Goal: Participate in discussion

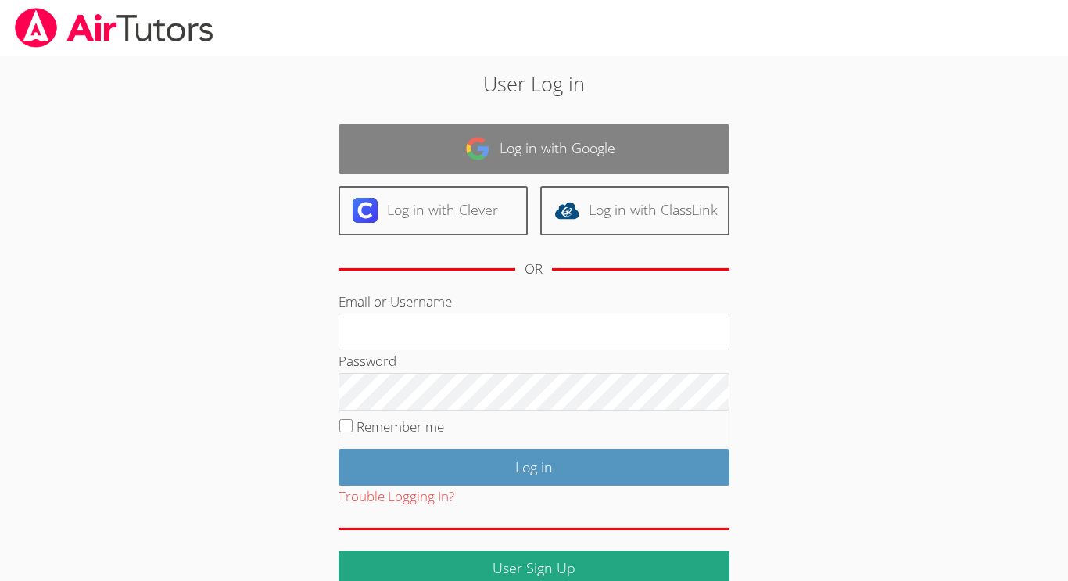
click at [496, 144] on link "Log in with Google" at bounding box center [533, 148] width 391 height 49
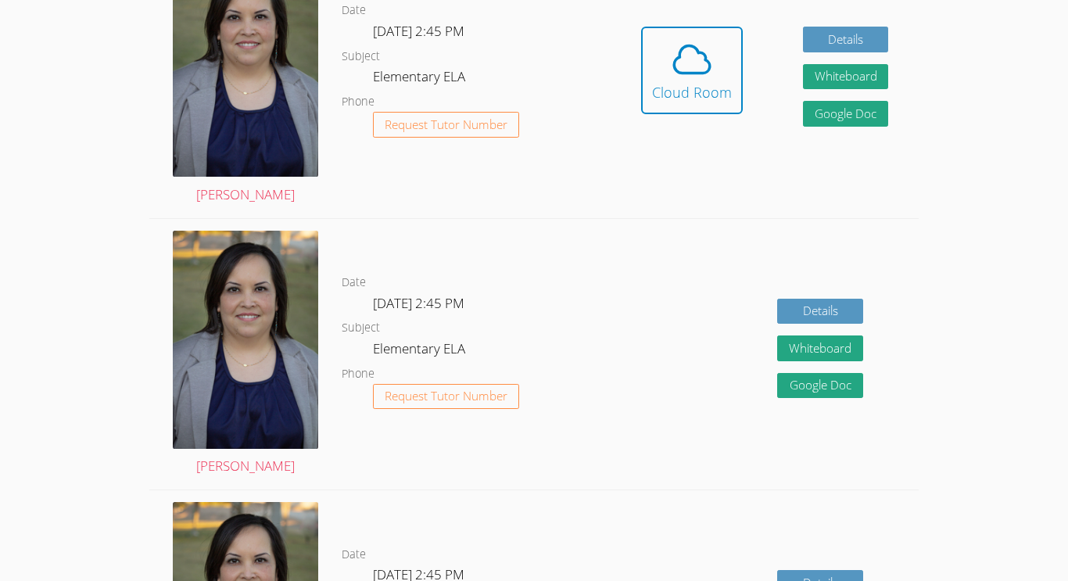
scroll to position [535, 0]
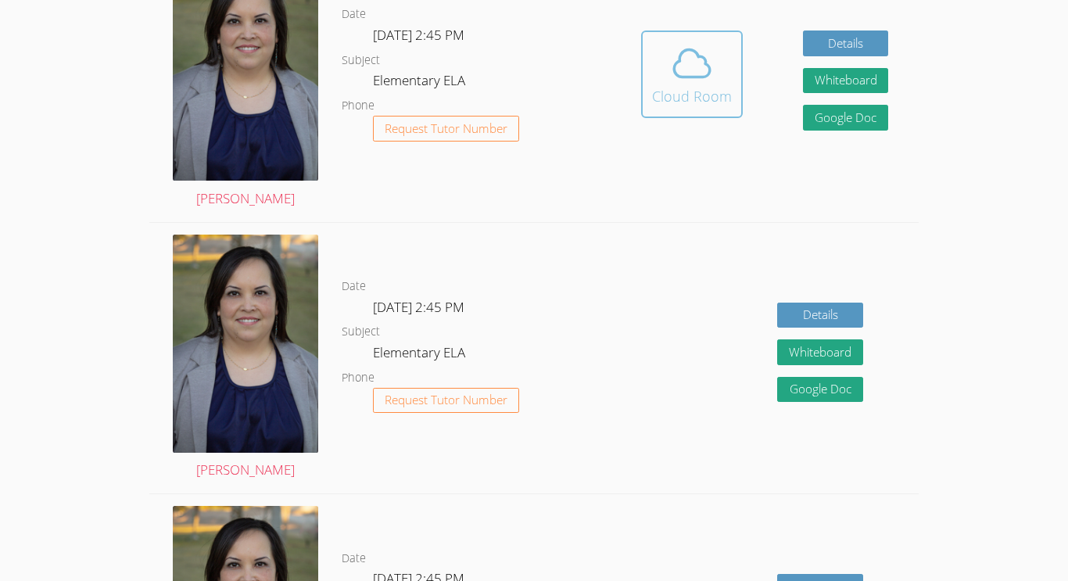
click at [642, 101] on button "Cloud Room" at bounding box center [692, 74] width 102 height 88
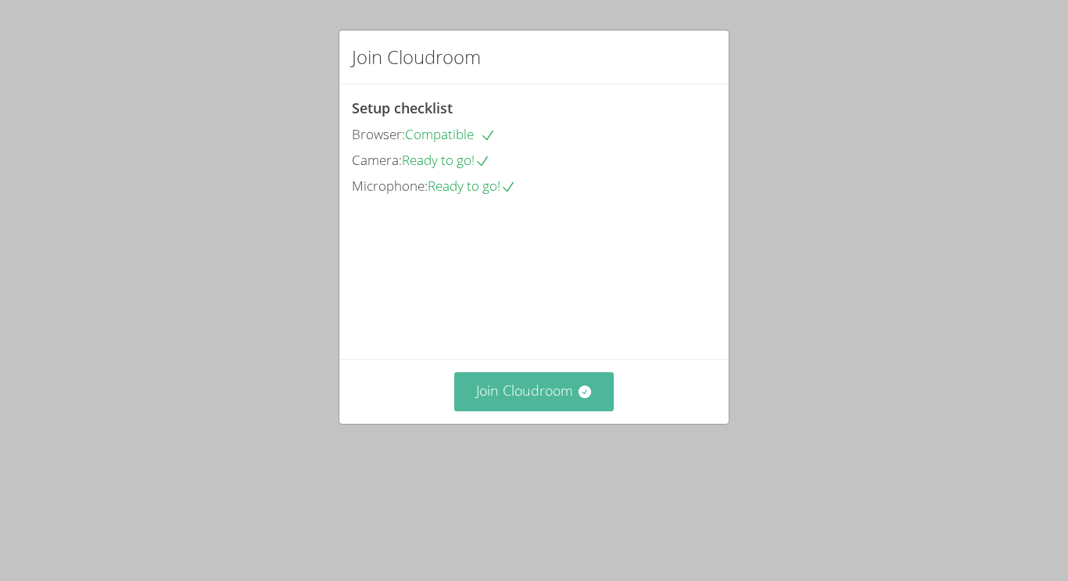
click at [585, 399] on icon at bounding box center [585, 392] width 16 height 16
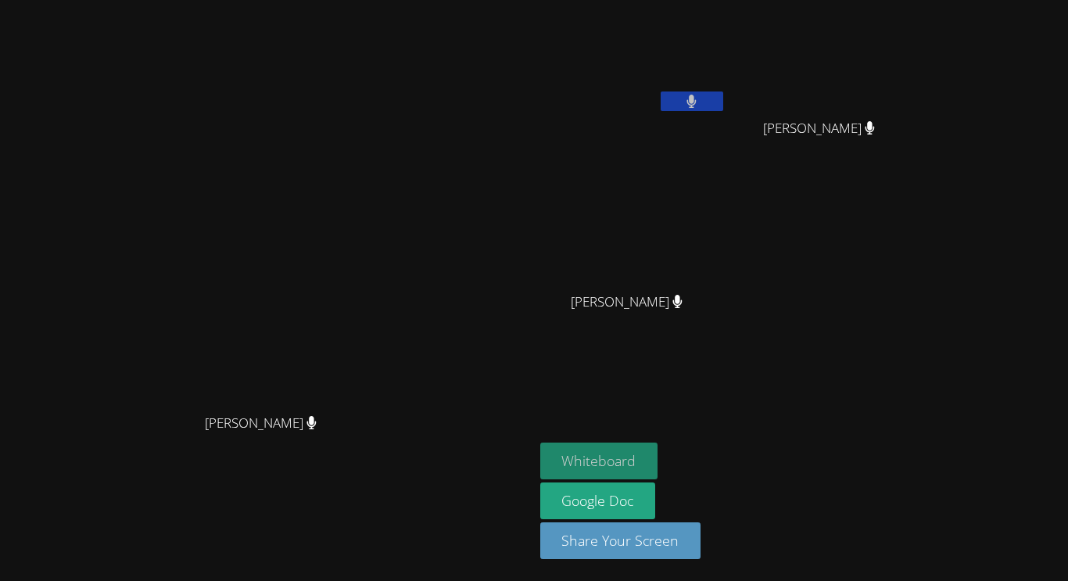
click at [658, 472] on button "Whiteboard" at bounding box center [599, 460] width 118 height 37
click at [658, 457] on button "Whiteboard" at bounding box center [599, 460] width 118 height 37
click at [540, 442] on button "Whiteboard" at bounding box center [599, 460] width 118 height 37
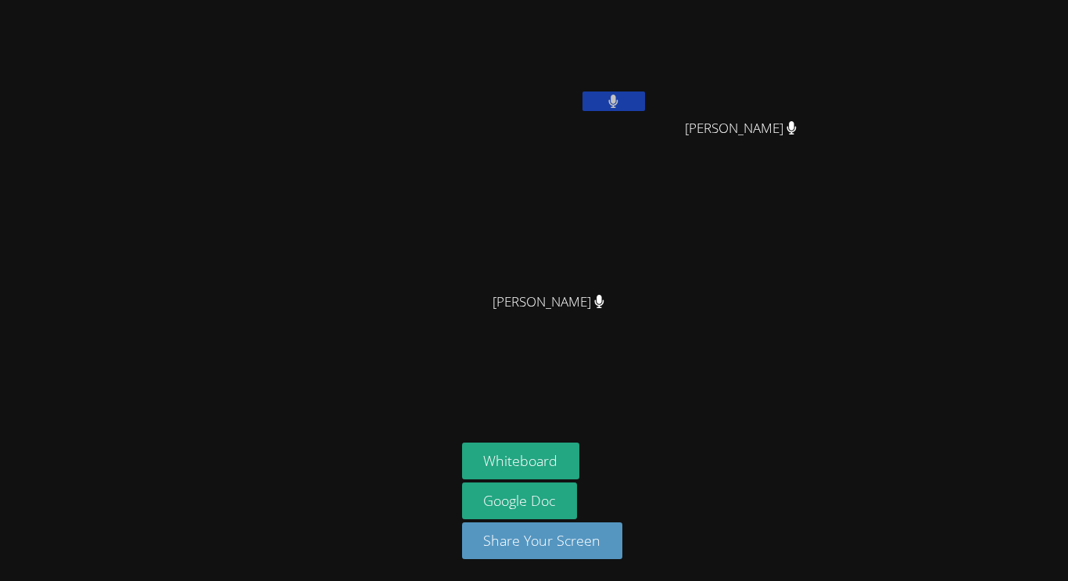
click at [623, 96] on button at bounding box center [613, 101] width 63 height 20
click at [615, 96] on icon at bounding box center [613, 101] width 16 height 13
click at [582, 91] on button at bounding box center [613, 101] width 63 height 20
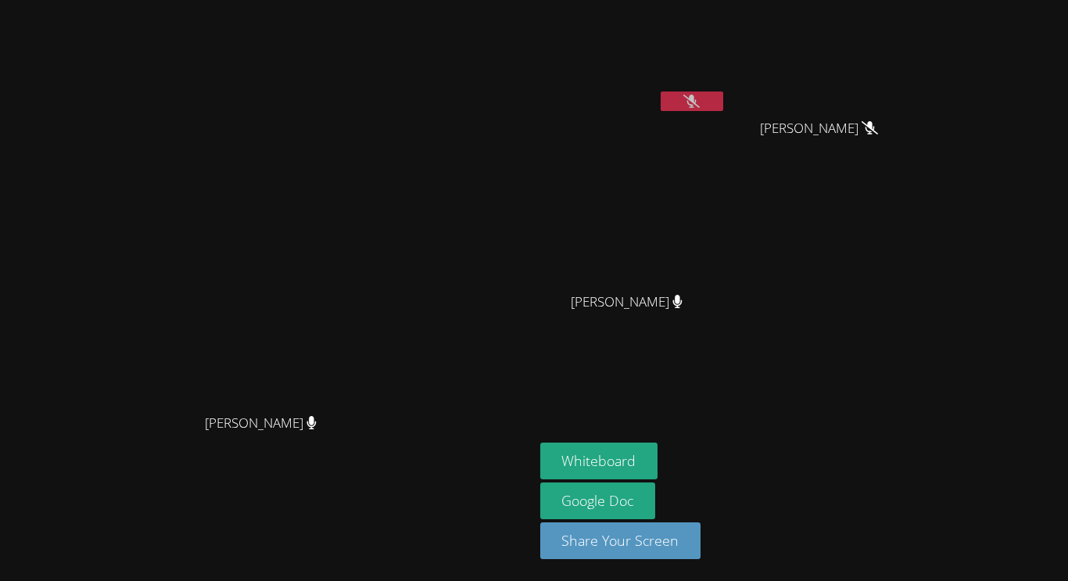
click at [704, 91] on button at bounding box center [691, 101] width 63 height 20
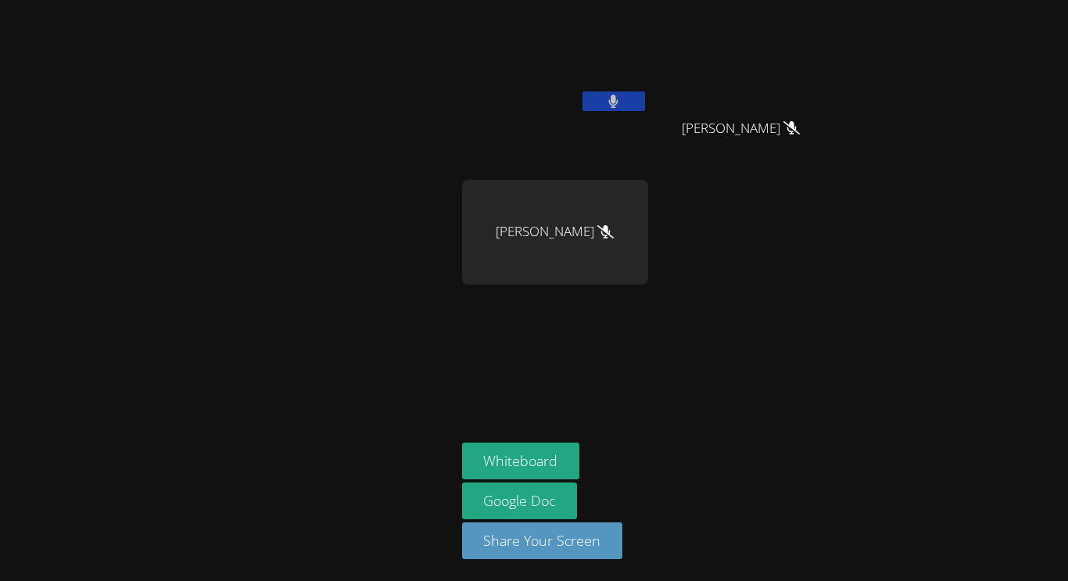
click at [630, 101] on button at bounding box center [613, 101] width 63 height 20
click at [643, 104] on button at bounding box center [613, 101] width 63 height 20
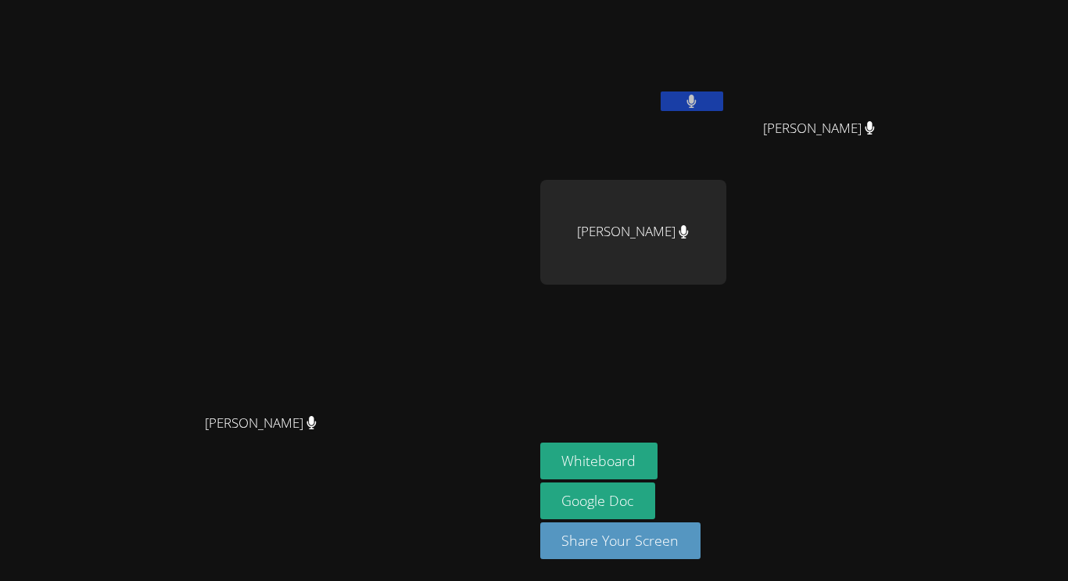
click at [704, 101] on button at bounding box center [691, 101] width 63 height 20
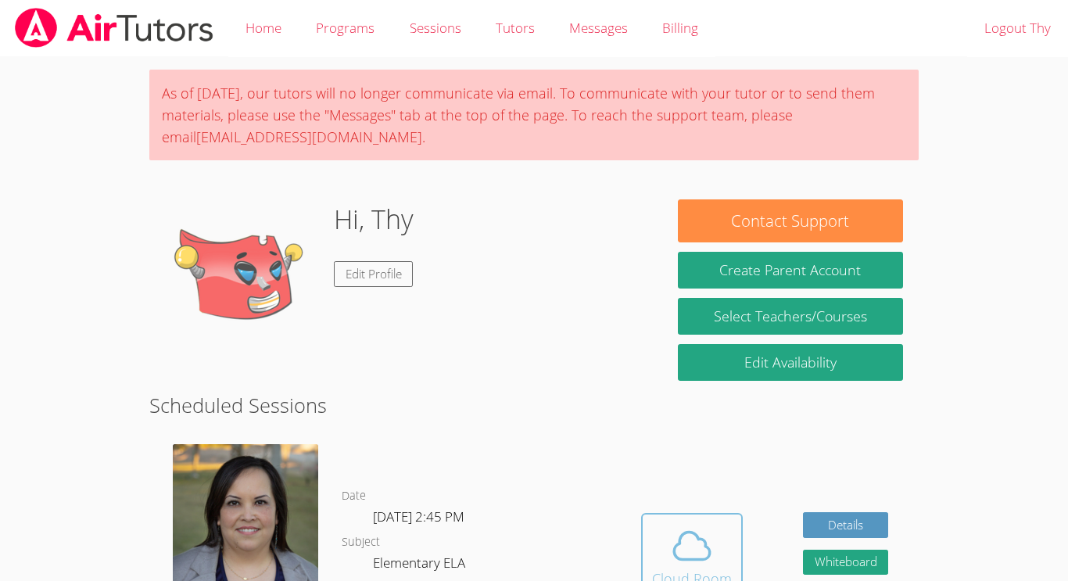
click at [694, 514] on button "Cloud Room" at bounding box center [692, 557] width 102 height 88
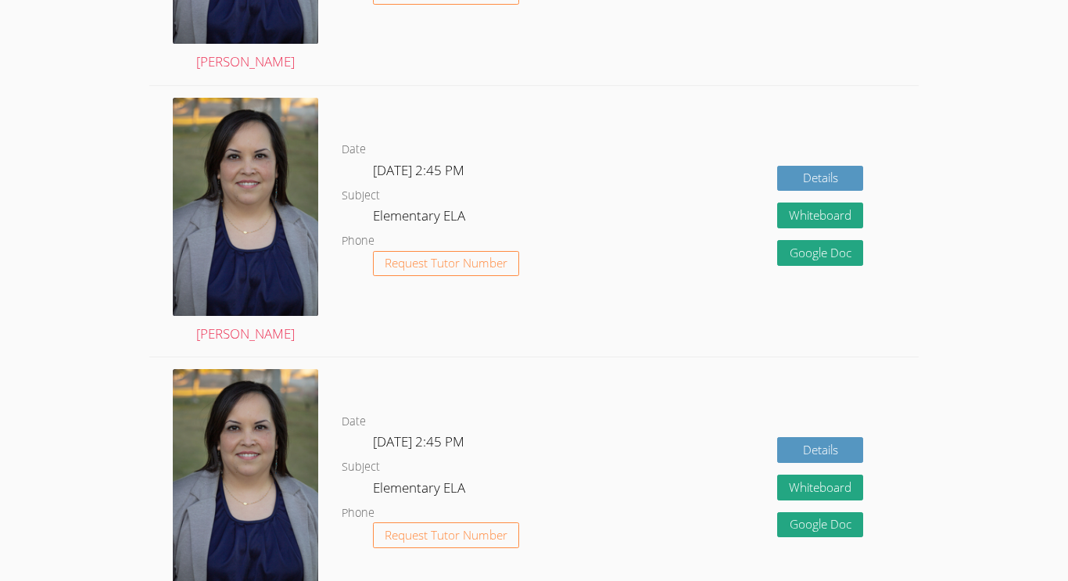
scroll to position [615, 0]
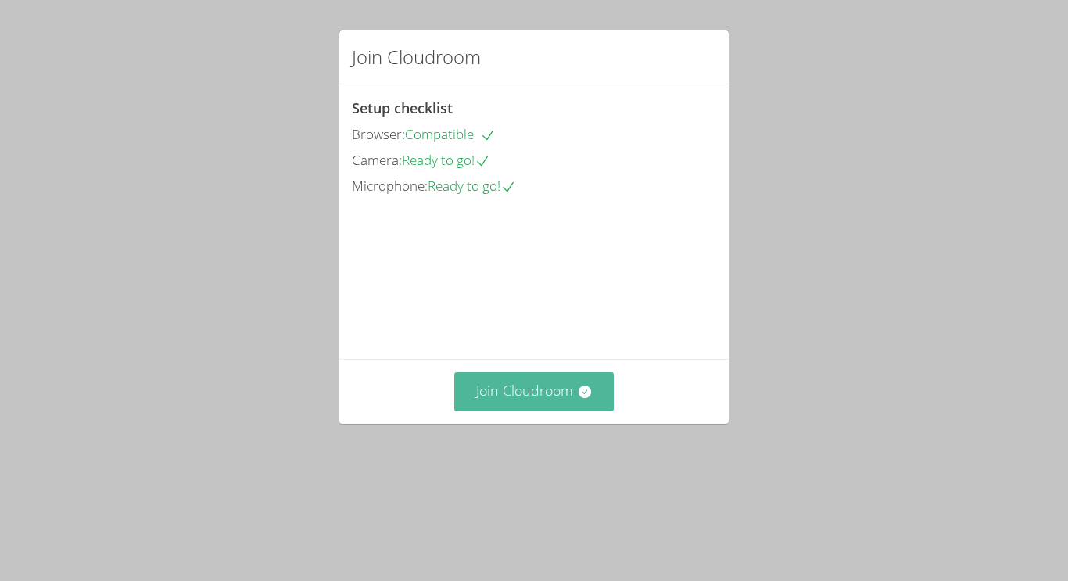
click at [562, 410] on button "Join Cloudroom" at bounding box center [534, 391] width 160 height 38
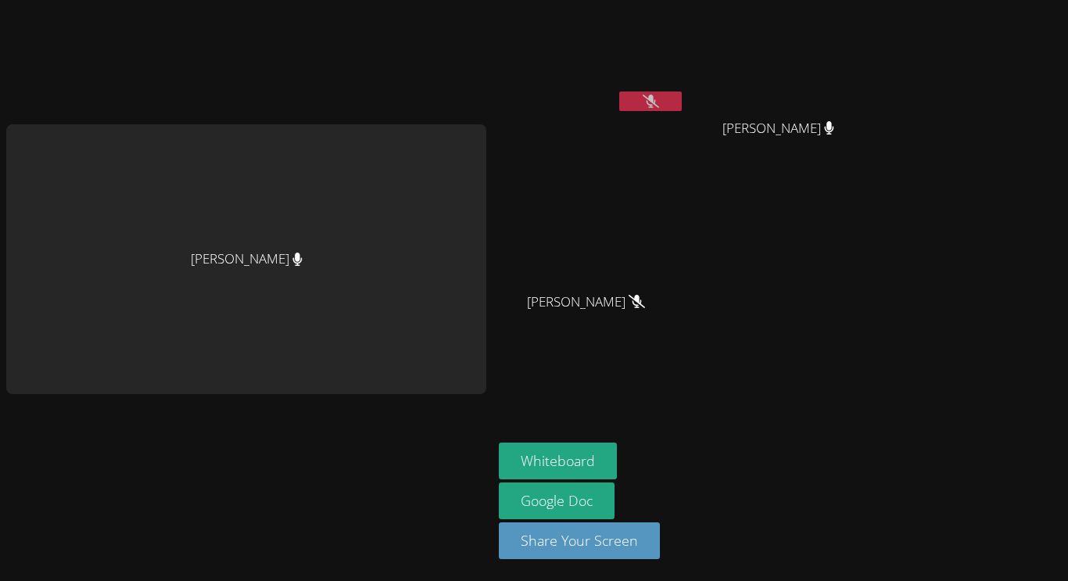
click at [623, 17] on video at bounding box center [592, 58] width 186 height 105
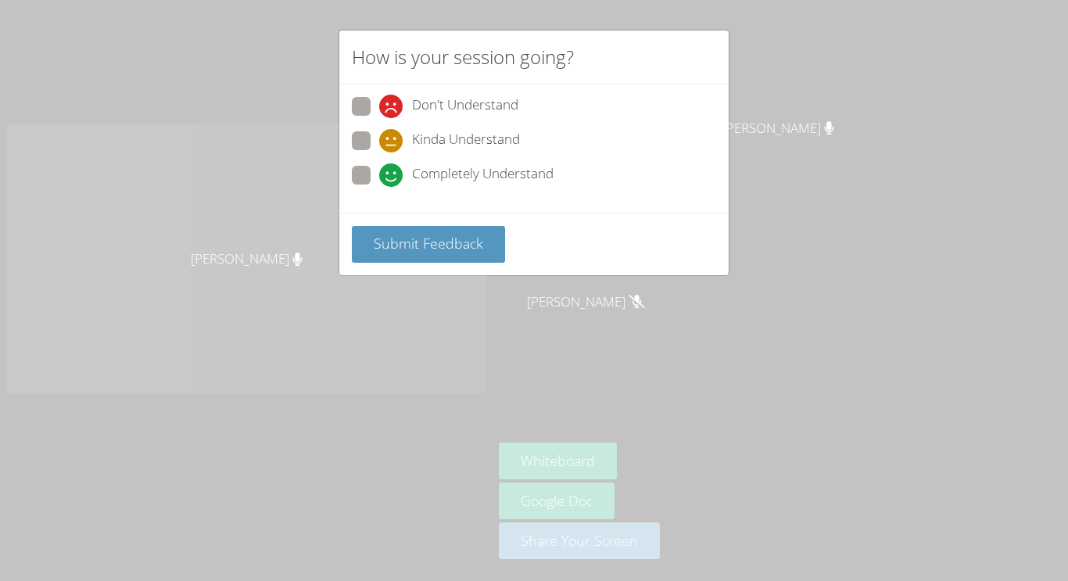
click at [379, 152] on span at bounding box center [379, 152] width 0 height 0
click at [379, 145] on input "Kinda Understand" at bounding box center [385, 137] width 13 height 13
radio input "true"
click at [379, 152] on span at bounding box center [379, 152] width 0 height 0
click at [379, 134] on input "Kinda Understand" at bounding box center [385, 137] width 13 height 13
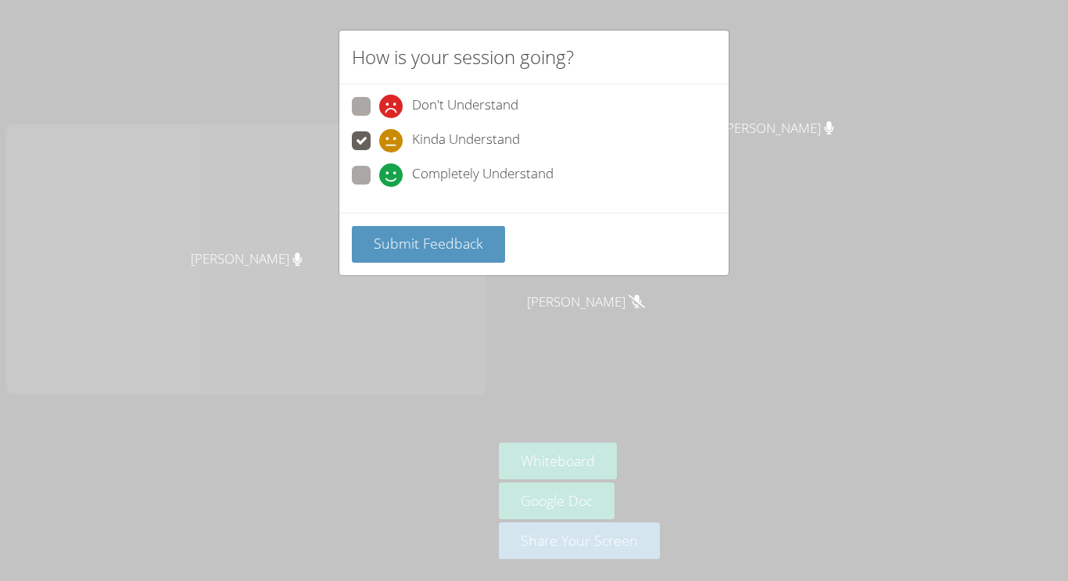
click at [441, 149] on span "Kinda Understand" at bounding box center [466, 140] width 108 height 23
click at [392, 145] on input "Kinda Understand" at bounding box center [385, 137] width 13 height 13
click at [544, 173] on span "Completely Understand" at bounding box center [482, 174] width 141 height 23
click at [392, 173] on input "Completely Understand" at bounding box center [385, 172] width 13 height 13
radio input "true"
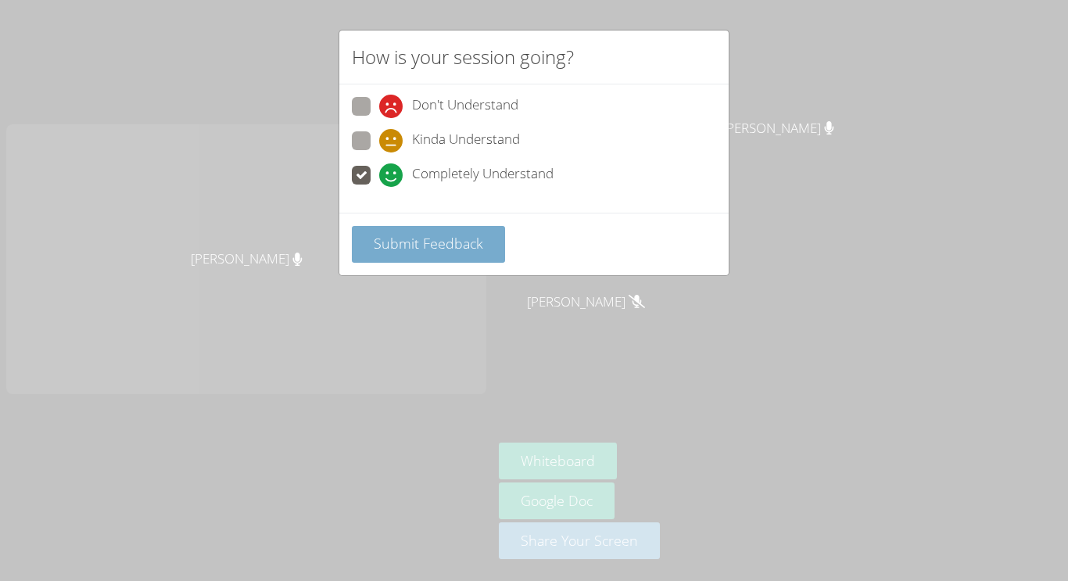
click at [406, 257] on button "Submit Feedback" at bounding box center [428, 244] width 153 height 37
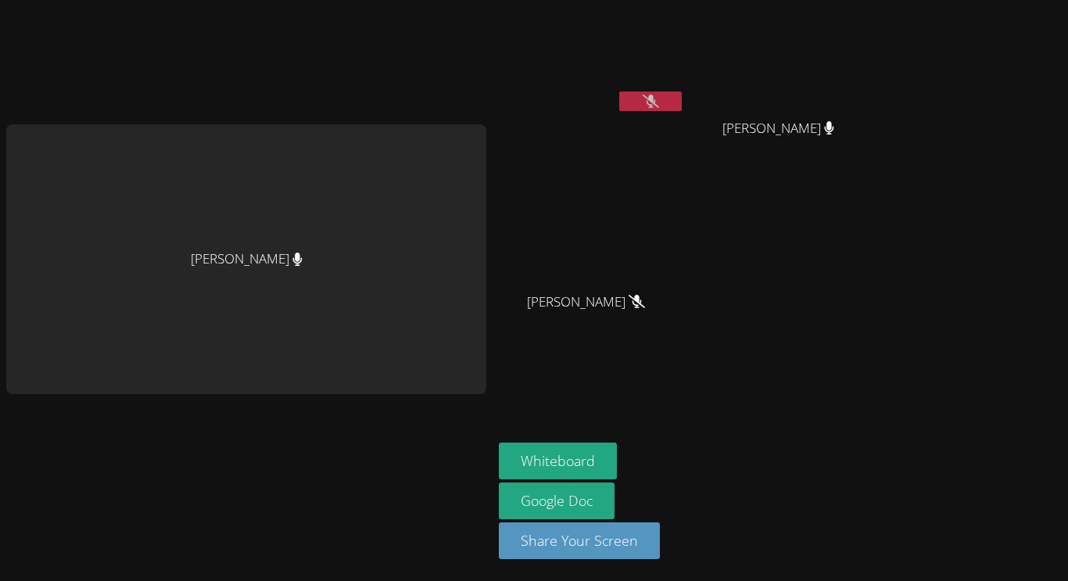
click at [668, 107] on button at bounding box center [650, 101] width 63 height 20
